Goal: Task Accomplishment & Management: Manage account settings

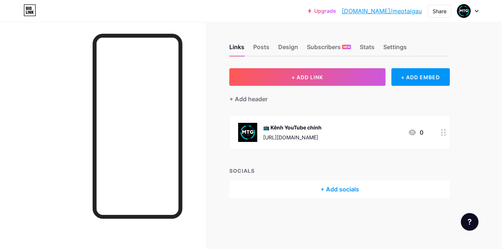
click at [314, 188] on div "+ Add socials" at bounding box center [339, 190] width 220 height 18
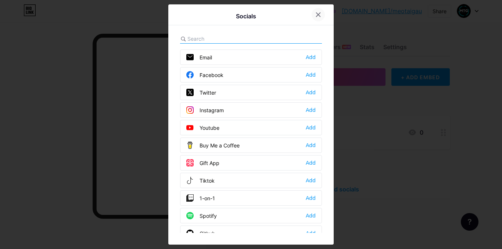
click at [317, 13] on icon at bounding box center [318, 15] width 4 height 4
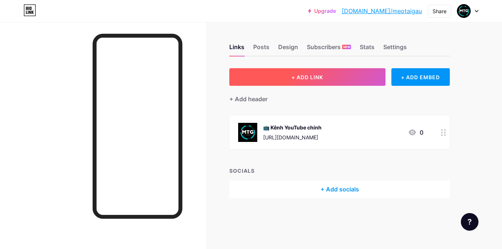
click at [314, 69] on button "+ ADD LINK" at bounding box center [307, 77] width 156 height 18
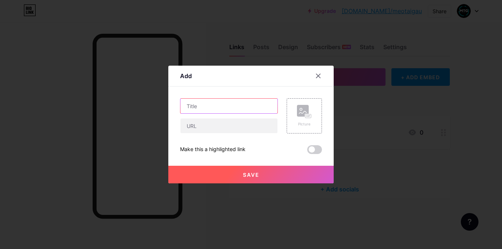
click at [236, 105] on input "text" at bounding box center [228, 106] width 97 height 15
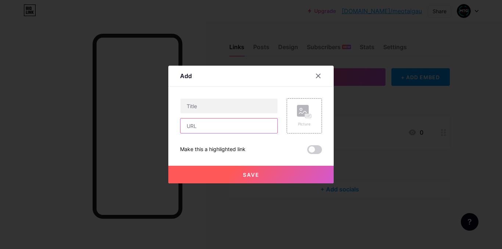
click at [231, 127] on input "text" at bounding box center [228, 126] width 97 height 15
paste input "[URL][DOMAIN_NAME]"
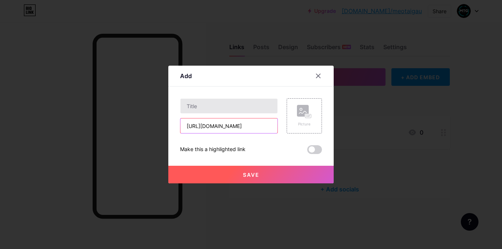
type input "[URL][DOMAIN_NAME]"
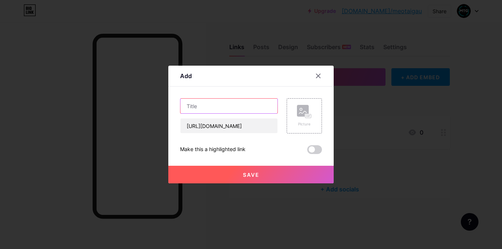
click at [246, 104] on input "text" at bounding box center [228, 106] width 97 height 15
click at [230, 105] on input "text" at bounding box center [228, 106] width 97 height 15
paste input "Quạt mini GOOJODOQ 100 tốc độ gió có thể điều chỉnh màn hình kỹ thuật số"
type input "Quạt mini GOOJODOQ 100 tốc độ gió có thể điều chỉnh màn hình kỹ thuật số"
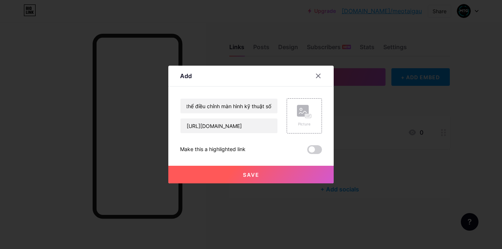
click at [276, 173] on button "Save" at bounding box center [250, 175] width 165 height 18
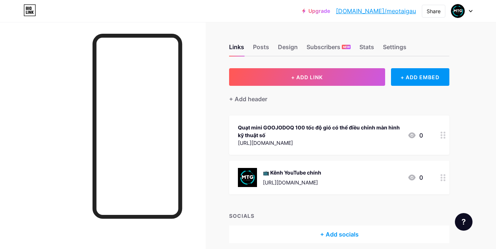
click at [327, 134] on div "Quạt mini GOOJODOQ 100 tốc độ gió có thể điều chỉnh màn hình kỹ thuật số" at bounding box center [320, 131] width 164 height 15
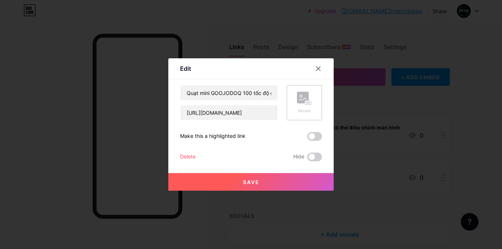
click at [305, 101] on rect at bounding box center [308, 103] width 6 height 4
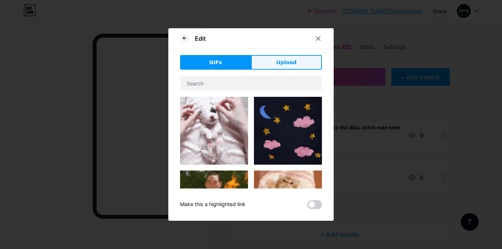
click at [263, 62] on button "Upload" at bounding box center [286, 62] width 71 height 15
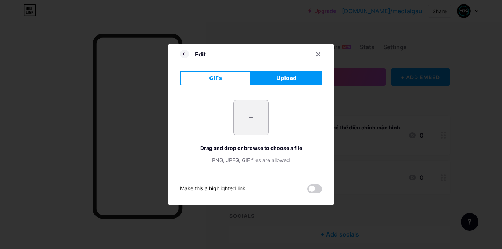
click at [242, 111] on input "file" at bounding box center [251, 118] width 35 height 35
type input "C:\fakepath\quatmuu.jpg"
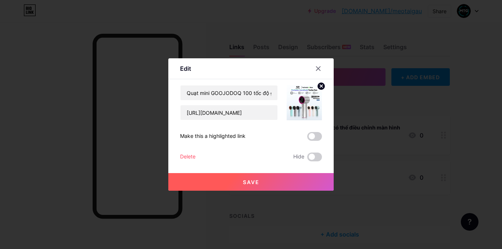
click at [253, 181] on span "Save" at bounding box center [251, 182] width 17 height 6
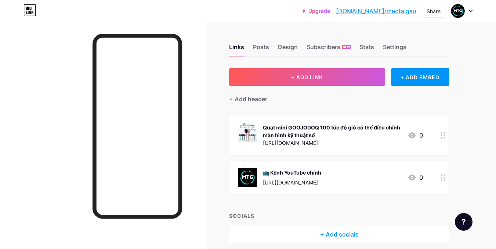
click at [331, 133] on div "Quạt mini GOOJODOQ 100 tốc độ gió có thể điều chỉnh màn hình kỹ thuật số" at bounding box center [332, 131] width 139 height 15
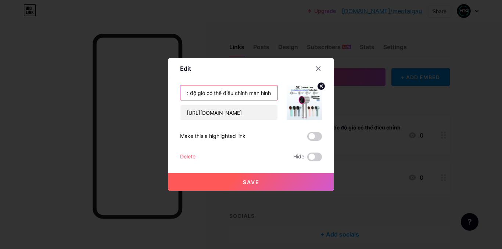
scroll to position [0, 101]
drag, startPoint x: 239, startPoint y: 94, endPoint x: 298, endPoint y: 94, distance: 58.4
click at [298, 94] on div "Quạt mini GOOJODOQ 100 tốc độ gió có thể điều chỉnh màn hình kỹ thuật số [URL][…" at bounding box center [251, 102] width 142 height 35
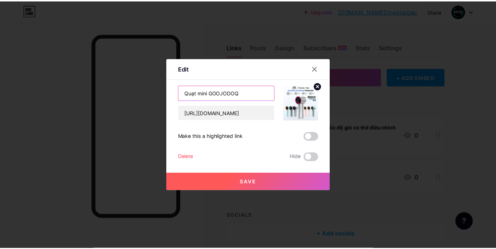
scroll to position [0, 0]
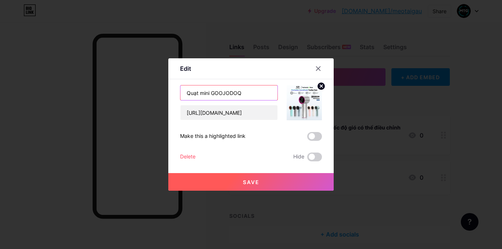
type input "Quạt mini GOOJODOQ"
click at [237, 179] on button "Save" at bounding box center [250, 182] width 165 height 18
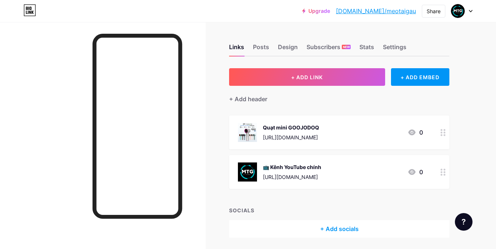
click at [303, 167] on div "📺 Kênh YouTube chính" at bounding box center [292, 167] width 58 height 8
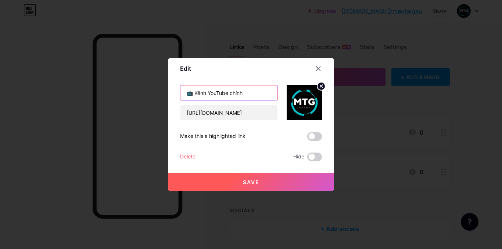
click at [256, 93] on input "📺 Kênh YouTube chính" at bounding box center [228, 93] width 97 height 15
type input "📺 Kênh YouTube"
click at [248, 176] on button "Save" at bounding box center [250, 182] width 165 height 18
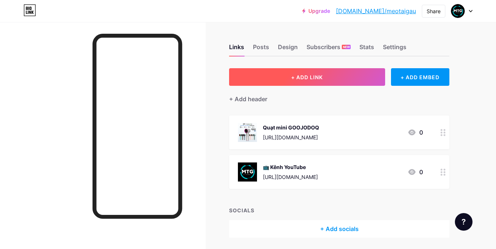
click at [338, 78] on button "+ ADD LINK" at bounding box center [307, 77] width 156 height 18
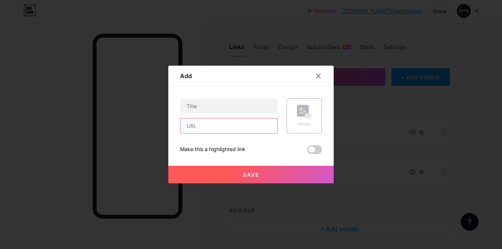
click at [224, 130] on input "text" at bounding box center [228, 126] width 97 height 15
paste input "https://s.shopee.vn/3qCr2IDvE4"
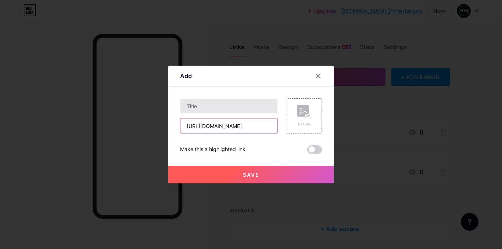
type input "https://s.shopee.vn/3qCr2IDvE4"
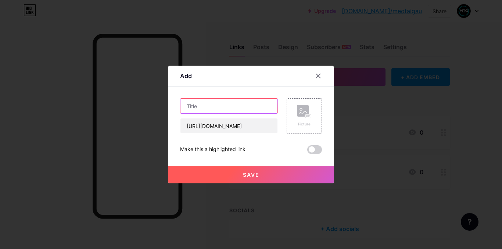
click at [229, 102] on input "text" at bounding box center [228, 106] width 97 height 15
click at [240, 105] on input "text" at bounding box center [228, 106] width 97 height 15
paste input "Sạc từ tính không dây Sạc nhanh USB-C"
drag, startPoint x: 251, startPoint y: 107, endPoint x: 271, endPoint y: 106, distance: 20.2
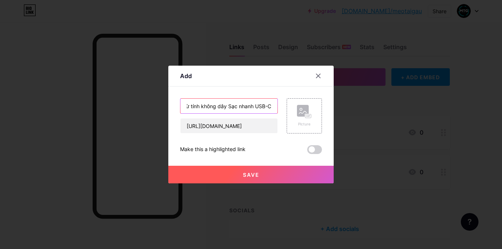
click at [271, 106] on input "Sạc từ tính không dây Sạc nhanh USB-C" at bounding box center [228, 106] width 97 height 15
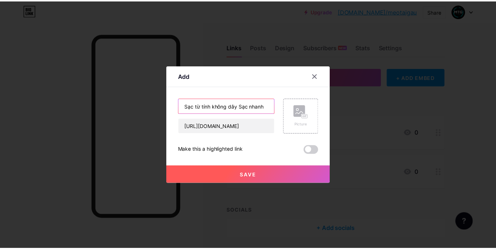
scroll to position [0, 0]
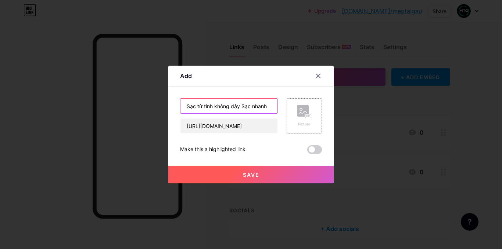
type input "Sạc từ tính không dây Sạc nhanh"
click at [303, 122] on div "Picture" at bounding box center [304, 125] width 15 height 6
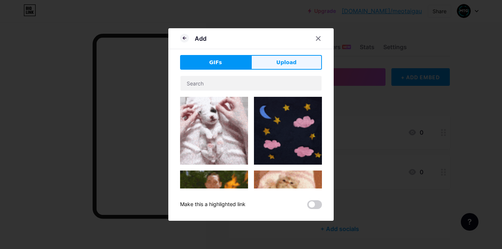
click at [270, 63] on button "Upload" at bounding box center [286, 62] width 71 height 15
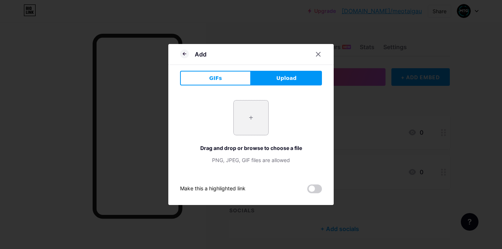
click at [245, 115] on input "file" at bounding box center [251, 118] width 35 height 35
type input "C:\fakepath\sac.jpg"
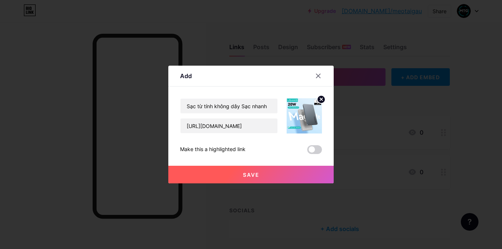
click at [259, 176] on button "Save" at bounding box center [250, 175] width 165 height 18
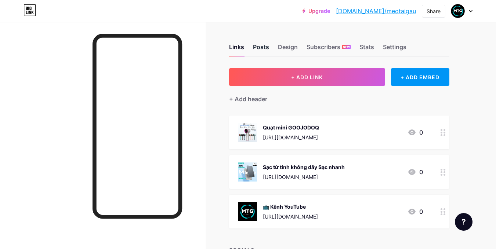
click at [264, 44] on div "Posts" at bounding box center [261, 49] width 16 height 13
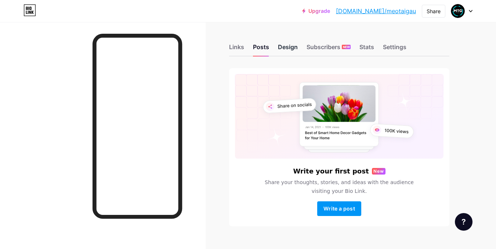
click at [285, 51] on div "Design" at bounding box center [288, 49] width 20 height 13
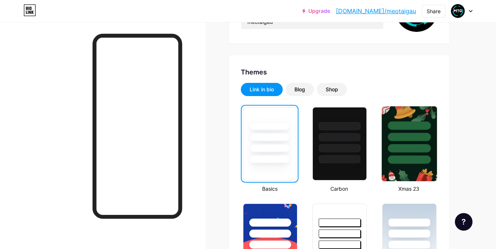
scroll to position [98, 0]
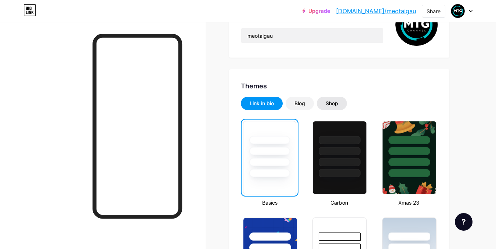
click at [331, 102] on div "Shop" at bounding box center [332, 103] width 12 height 7
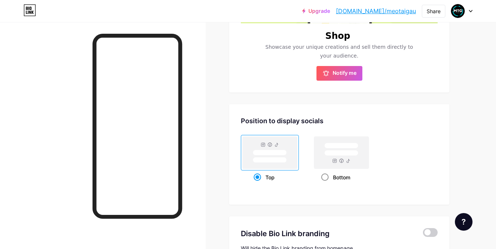
scroll to position [3, 0]
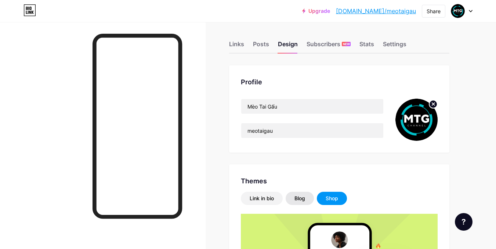
click at [294, 198] on div "Blog" at bounding box center [300, 198] width 28 height 13
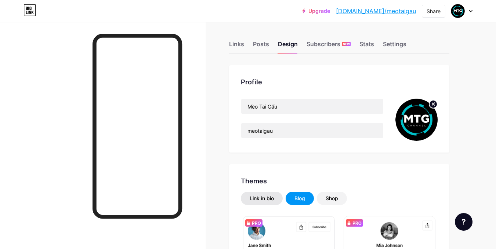
click at [262, 193] on div "Link in bio" at bounding box center [262, 198] width 42 height 13
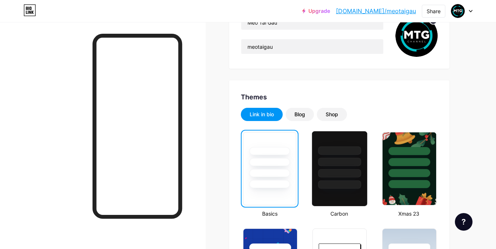
scroll to position [101, 0]
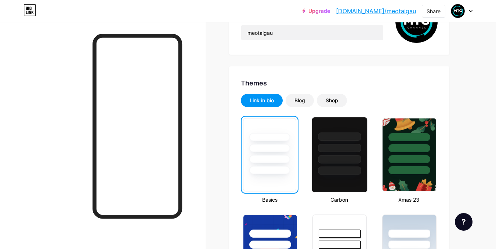
click at [331, 158] on div at bounding box center [339, 159] width 43 height 8
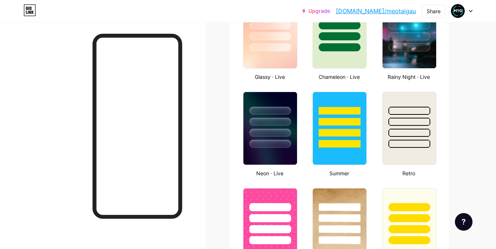
scroll to position [395, 0]
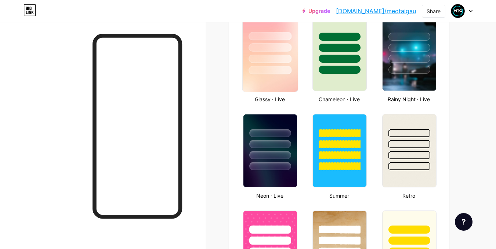
click at [274, 69] on div at bounding box center [270, 70] width 43 height 8
click at [411, 163] on div at bounding box center [409, 167] width 43 height 8
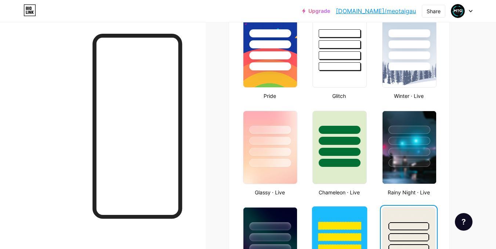
scroll to position [297, 0]
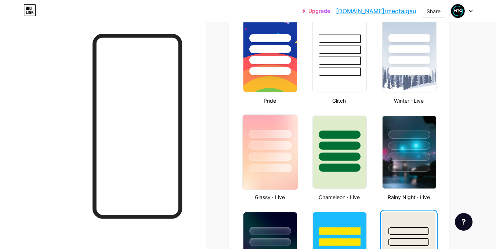
click at [262, 156] on div at bounding box center [270, 157] width 43 height 8
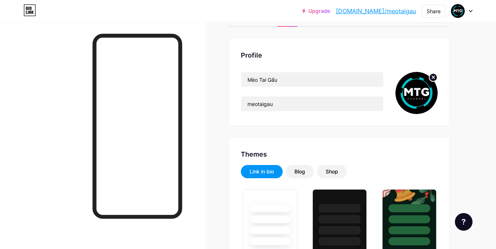
scroll to position [0, 0]
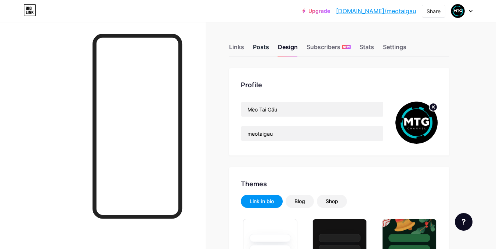
click at [259, 49] on div "Posts" at bounding box center [261, 49] width 16 height 13
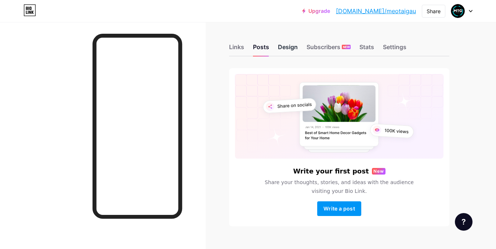
click at [283, 47] on div "Design" at bounding box center [288, 49] width 20 height 13
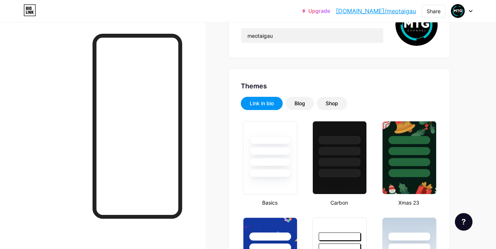
scroll to position [196, 0]
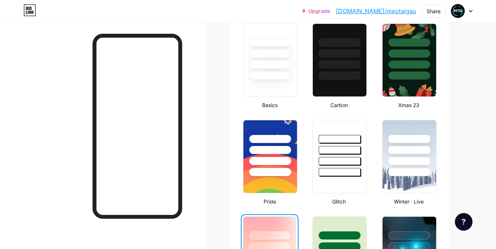
click at [264, 227] on div at bounding box center [270, 245] width 53 height 56
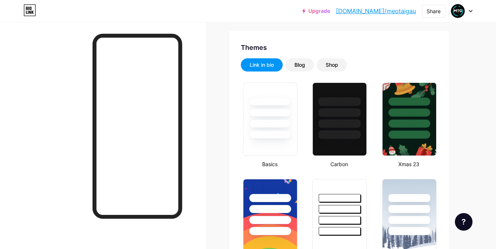
scroll to position [0, 0]
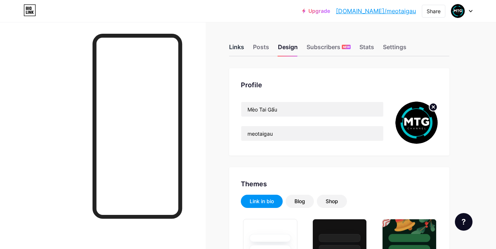
click at [244, 53] on div "Links" at bounding box center [236, 49] width 15 height 13
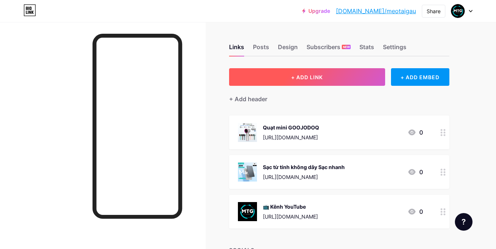
click at [281, 75] on button "+ ADD LINK" at bounding box center [307, 77] width 156 height 18
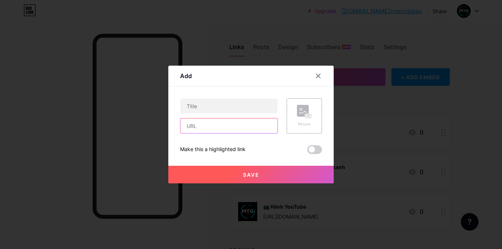
click at [223, 130] on input "text" at bounding box center [228, 126] width 97 height 15
paste input "https://s.shopee.vn/4q5OEaFVfP"
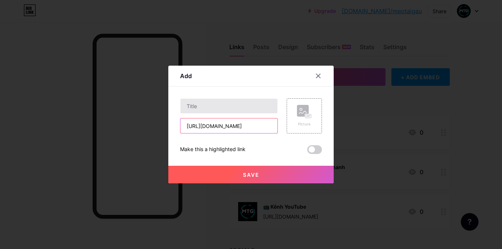
type input "https://s.shopee.vn/4q5OEaFVfP"
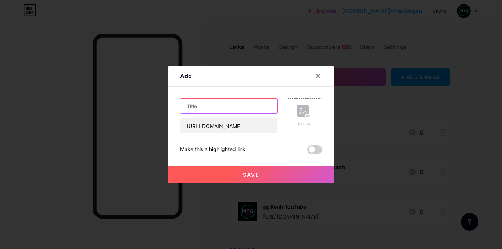
click at [233, 106] on input "text" at bounding box center [228, 106] width 97 height 15
click at [239, 111] on input "text" at bounding box center [228, 106] width 97 height 15
paste input "Sữa tắm gội nam hương nước hoa"
type input "Sữa tắm gội nam hương nước hoa"
click at [300, 113] on rect at bounding box center [303, 111] width 12 height 12
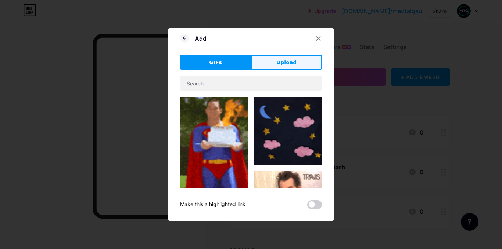
click at [290, 57] on button "Upload" at bounding box center [286, 62] width 71 height 15
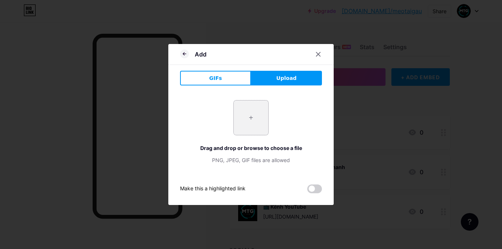
click at [256, 123] on input "file" at bounding box center [251, 118] width 35 height 35
type input "C:\fakepath\suâtm.jpg"
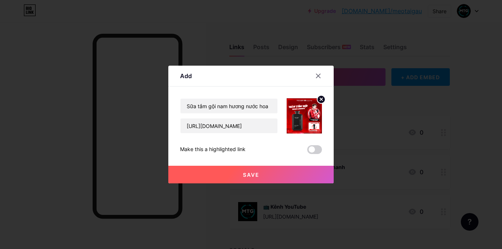
click at [275, 175] on button "Save" at bounding box center [250, 175] width 165 height 18
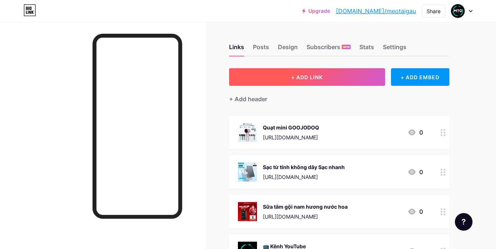
click at [328, 74] on button "+ ADD LINK" at bounding box center [307, 77] width 156 height 18
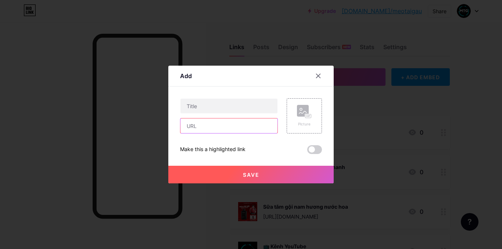
click at [226, 127] on input "text" at bounding box center [228, 126] width 97 height 15
paste input "https://s.shopee.vn/AKQKmpvoie"
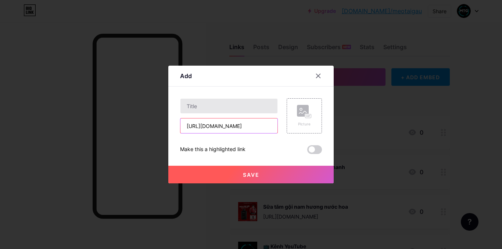
type input "https://s.shopee.vn/AKQKmpvoie"
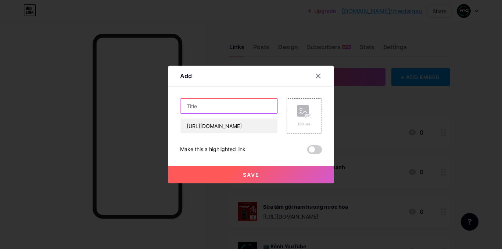
click at [236, 107] on input "text" at bounding box center [228, 106] width 97 height 15
click at [258, 106] on input "text" at bounding box center [228, 106] width 97 height 15
paste input "Áo thun nam ngắn tay TORANO"
type input "Áo thun nam ngắn tay TORANO"
click at [297, 118] on icon at bounding box center [304, 112] width 15 height 14
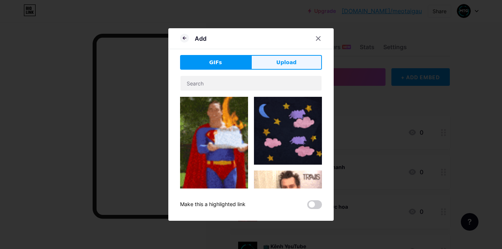
click at [279, 66] on span "Upload" at bounding box center [286, 63] width 20 height 8
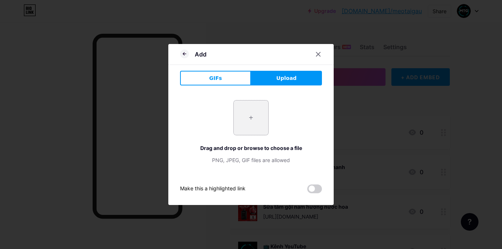
click at [248, 109] on input "file" at bounding box center [251, 118] width 35 height 35
type input "C:\fakepath\aothun.jpg"
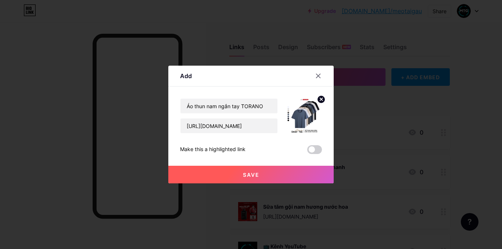
click at [260, 177] on button "Save" at bounding box center [250, 175] width 165 height 18
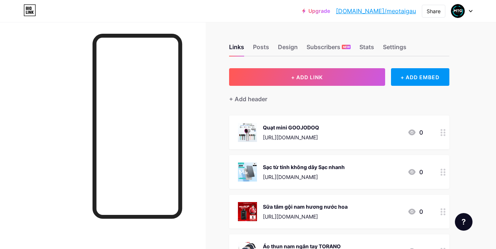
scroll to position [144, 0]
